Goal: Find specific page/section: Find specific page/section

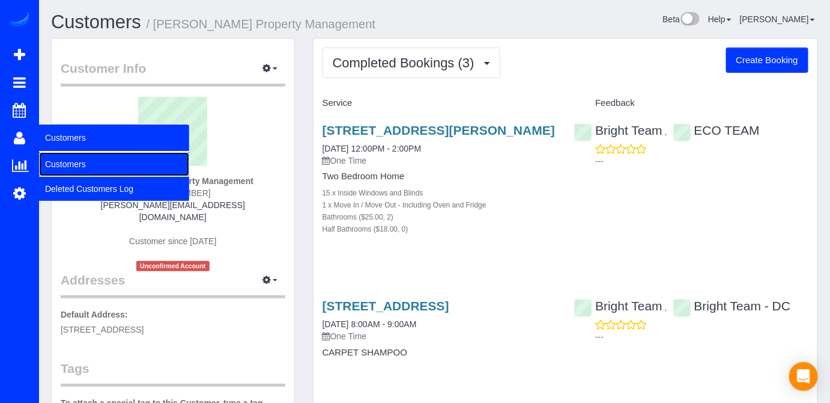
click at [51, 163] on link "Customers" at bounding box center [114, 164] width 150 height 24
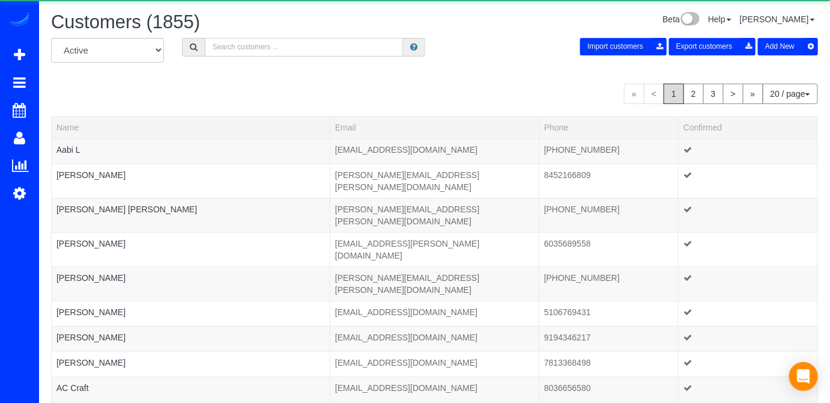
click at [240, 55] on input "text" at bounding box center [304, 47] width 199 height 19
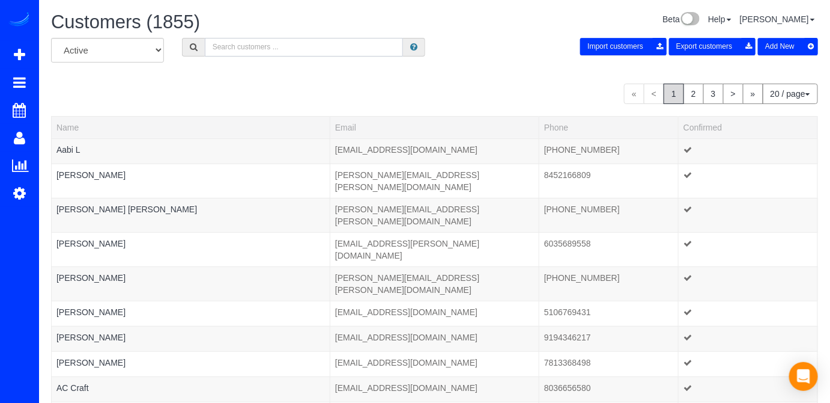
paste input "[STREET_ADDRESS]"
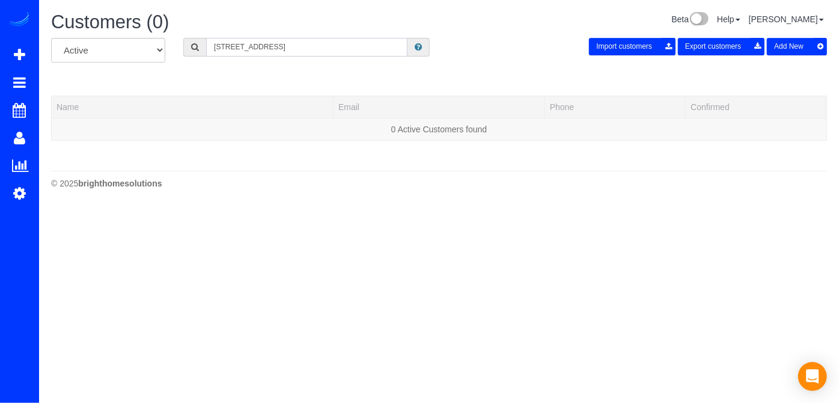
drag, startPoint x: 351, startPoint y: 50, endPoint x: 315, endPoint y: 49, distance: 36.1
click at [315, 49] on input "[STREET_ADDRESS]" at bounding box center [306, 47] width 201 height 19
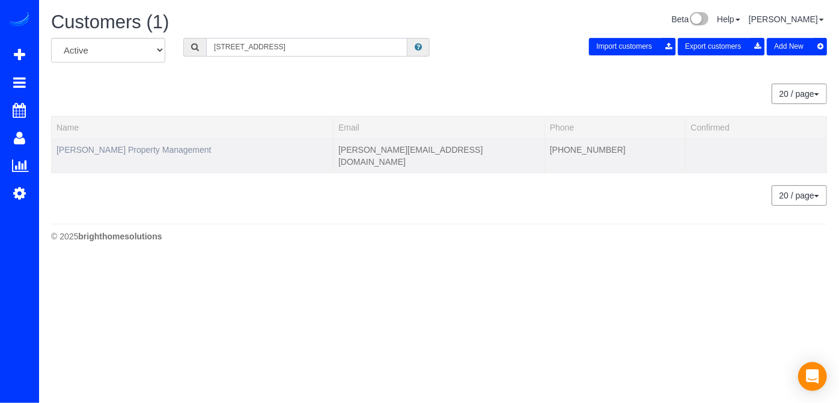
type input "[STREET_ADDRESS]"
click at [104, 150] on link "[PERSON_NAME] Property Management" at bounding box center [133, 150] width 155 height 10
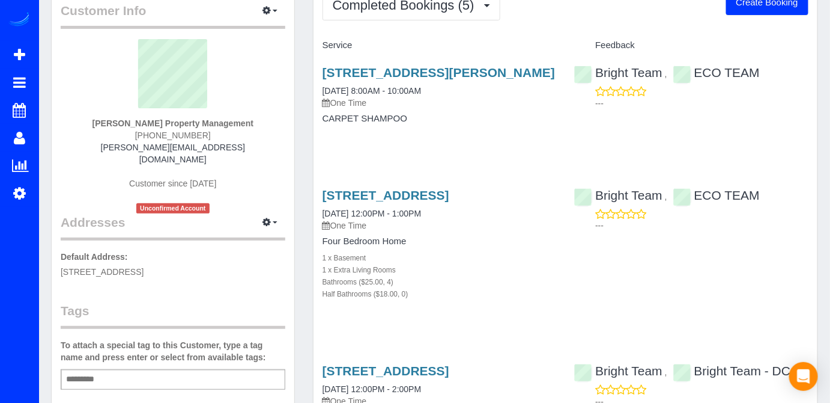
scroll to position [38, 0]
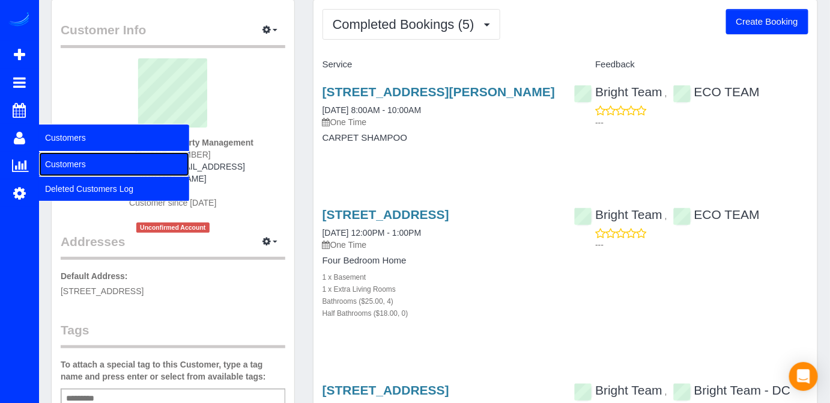
click at [61, 157] on link "Customers" at bounding box center [114, 164] width 150 height 24
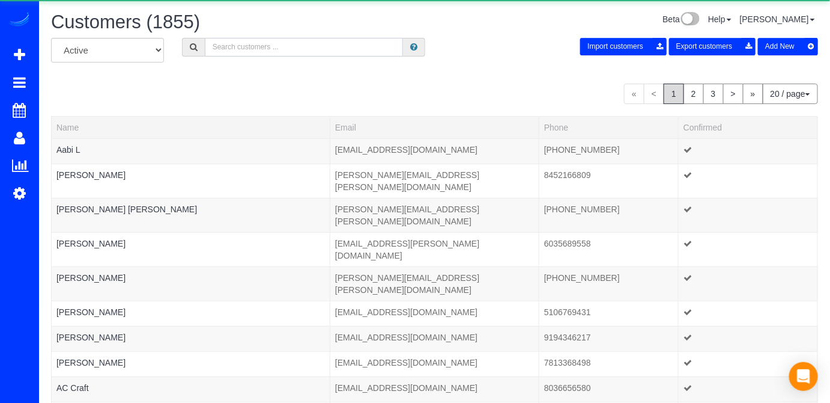
click at [226, 43] on input "text" at bounding box center [304, 47] width 199 height 19
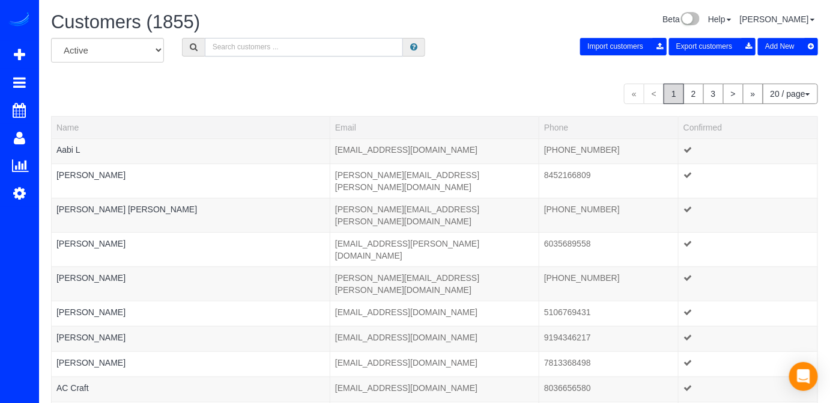
paste input "[STREET_ADDRESS]"
drag, startPoint x: 376, startPoint y: 50, endPoint x: 287, endPoint y: 52, distance: 88.9
click at [287, 52] on input "[STREET_ADDRESS]" at bounding box center [304, 47] width 199 height 19
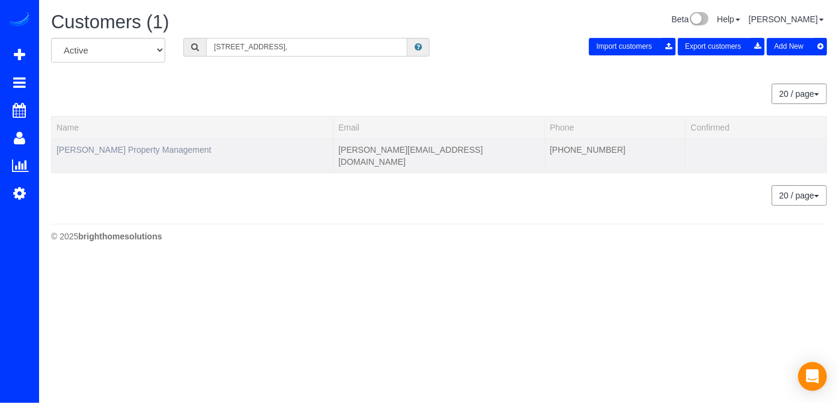
type input "[STREET_ADDRESS],"
click at [125, 151] on link "[PERSON_NAME] Property Management" at bounding box center [133, 150] width 155 height 10
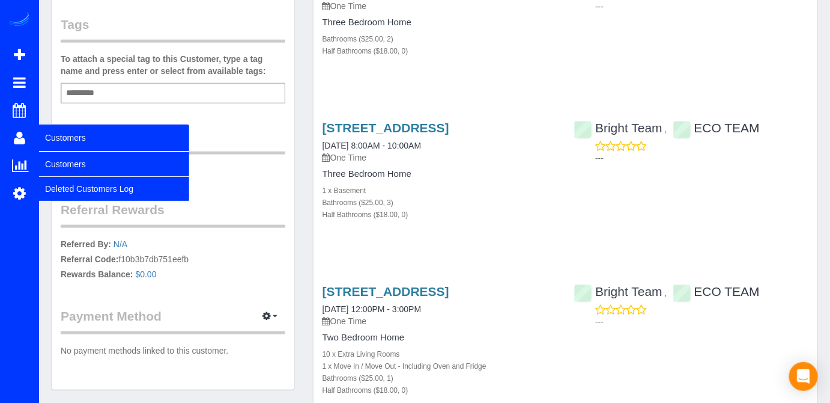
scroll to position [262, 0]
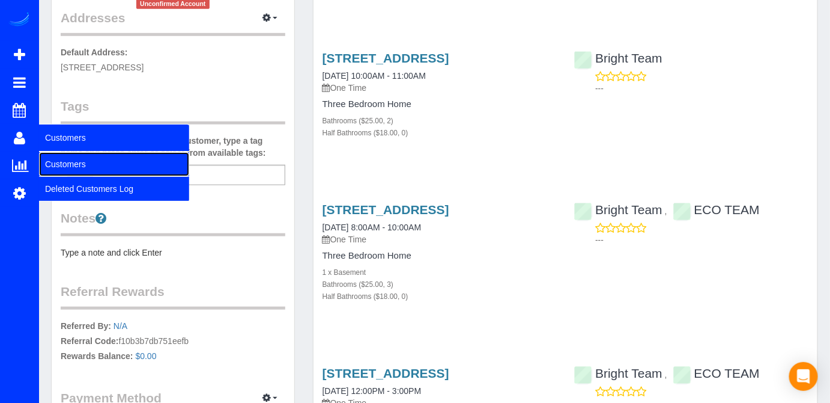
click at [49, 157] on link "Customers" at bounding box center [114, 164] width 150 height 24
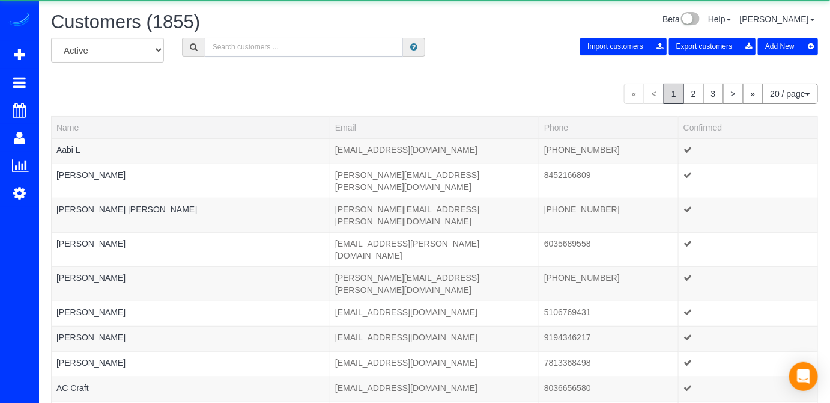
click at [248, 52] on input "text" at bounding box center [304, 47] width 199 height 19
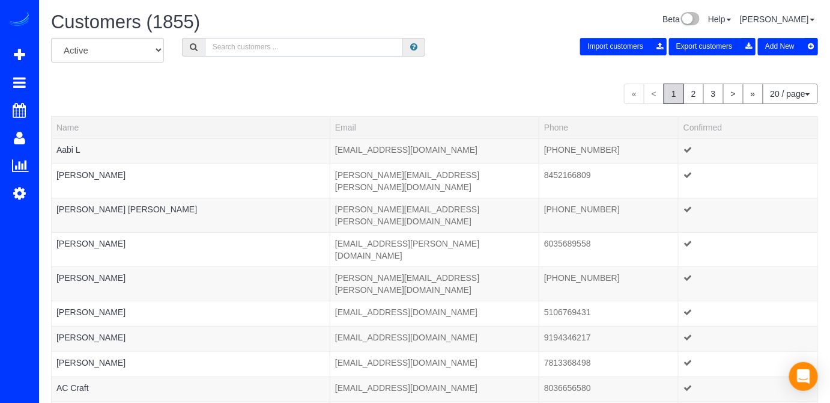
paste input "[STREET_ADDRESS]"
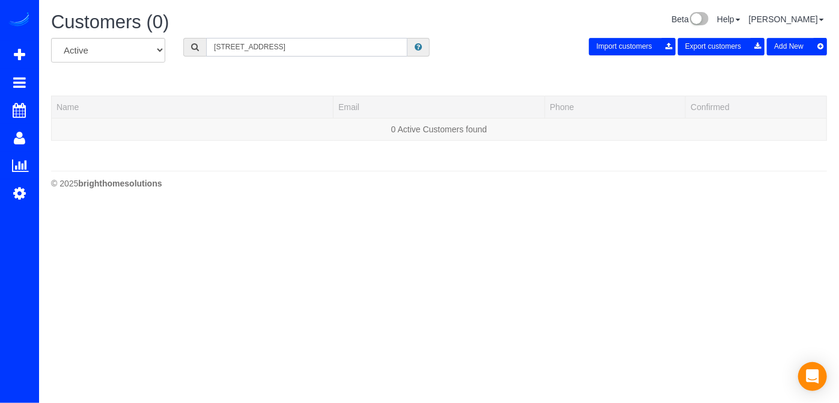
drag, startPoint x: 392, startPoint y: 47, endPoint x: 282, endPoint y: 44, distance: 110.6
click at [282, 44] on input "[STREET_ADDRESS]" at bounding box center [306, 47] width 201 height 19
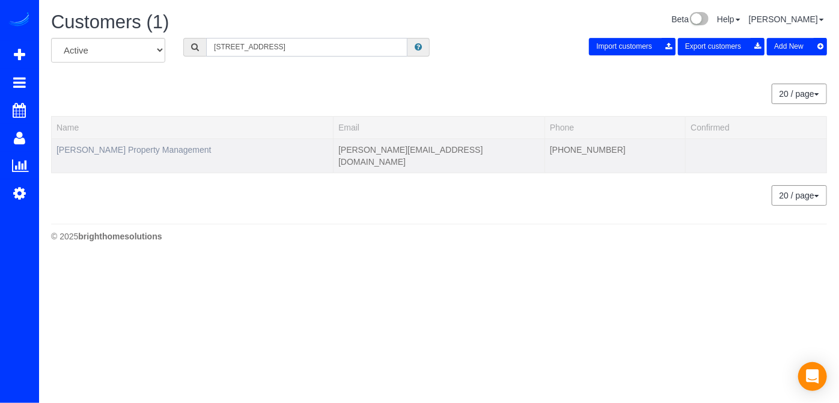
type input "[STREET_ADDRESS]"
click at [141, 147] on link "[PERSON_NAME] Property Management" at bounding box center [133, 150] width 155 height 10
